Goal: Task Accomplishment & Management: Manage account settings

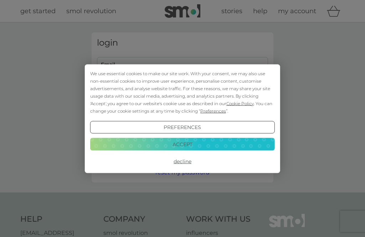
click at [185, 144] on button "Accept" at bounding box center [182, 144] width 185 height 13
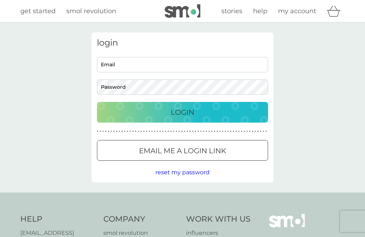
click at [177, 66] on input "Email" at bounding box center [182, 64] width 171 height 15
type input "[EMAIL_ADDRESS][DOMAIN_NAME]"
click at [183, 112] on button "Login" at bounding box center [182, 112] width 171 height 21
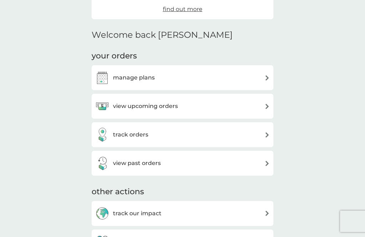
scroll to position [150, 0]
click at [263, 109] on div "view upcoming orders" at bounding box center [182, 106] width 175 height 14
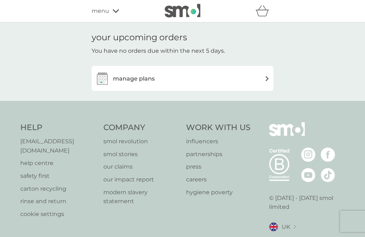
click at [265, 80] on img at bounding box center [267, 78] width 5 height 5
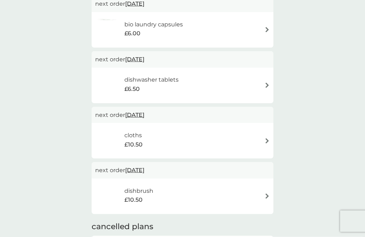
scroll to position [147, 0]
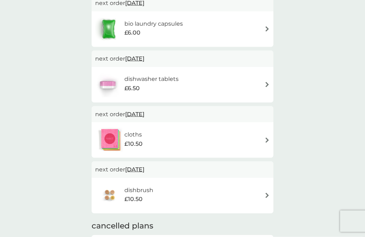
click at [269, 138] on img at bounding box center [267, 140] width 5 height 5
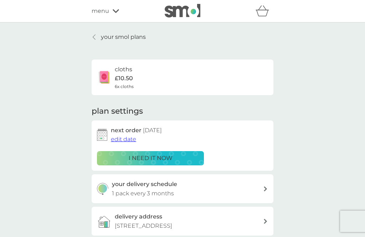
click at [123, 140] on span "edit date" at bounding box center [123, 139] width 25 height 7
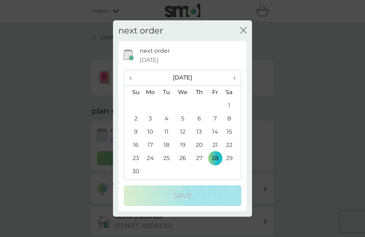
click at [233, 85] on span "›" at bounding box center [232, 77] width 7 height 15
click at [235, 85] on span "›" at bounding box center [232, 77] width 7 height 15
click at [151, 138] on td "12" at bounding box center [150, 131] width 16 height 13
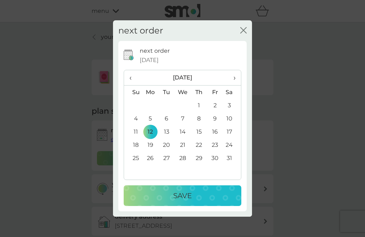
click at [192, 201] on p "Save" at bounding box center [182, 195] width 19 height 11
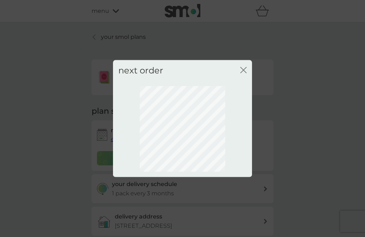
click at [244, 73] on icon "close" at bounding box center [243, 70] width 6 height 6
click at [246, 73] on icon "close" at bounding box center [243, 70] width 6 height 6
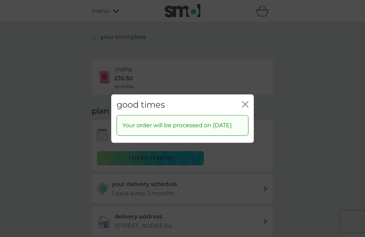
click at [248, 107] on icon "close" at bounding box center [245, 104] width 6 height 6
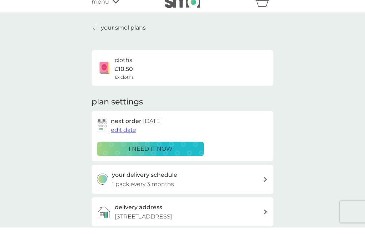
scroll to position [10, 0]
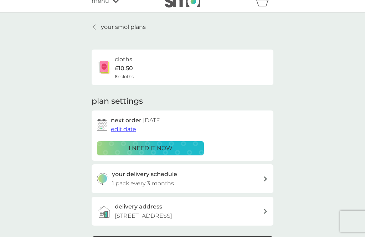
click at [99, 26] on link "your smol plans" at bounding box center [119, 26] width 54 height 9
